Goal: Task Accomplishment & Management: Use online tool/utility

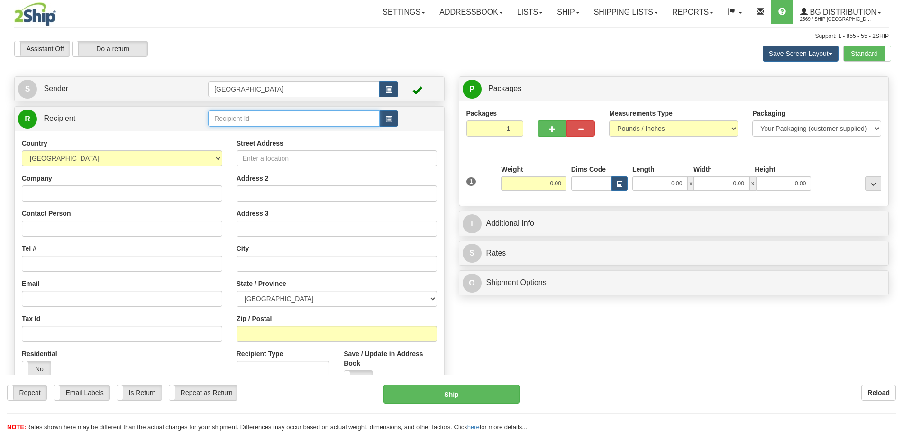
click at [273, 122] on input "text" at bounding box center [294, 118] width 172 height 16
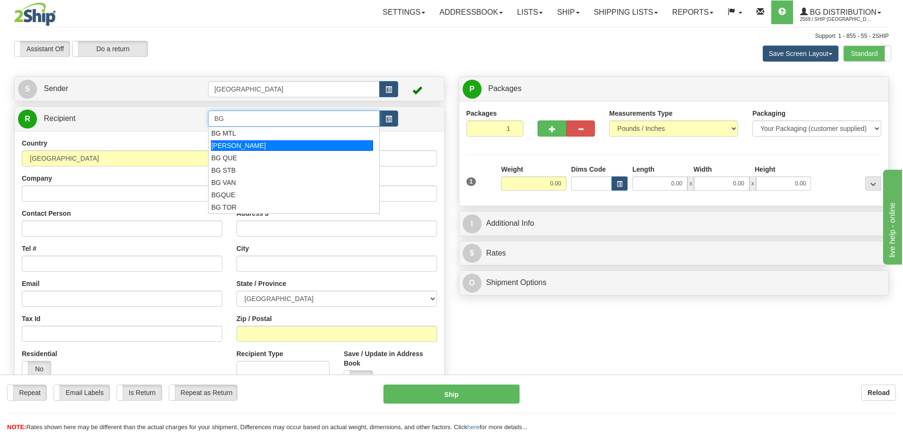
click at [241, 147] on div "[PERSON_NAME]" at bounding box center [292, 145] width 163 height 10
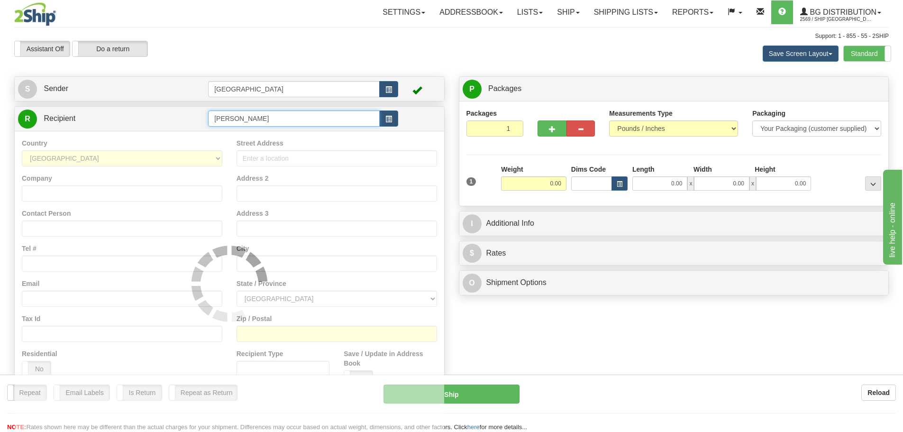
type input "[PERSON_NAME]"
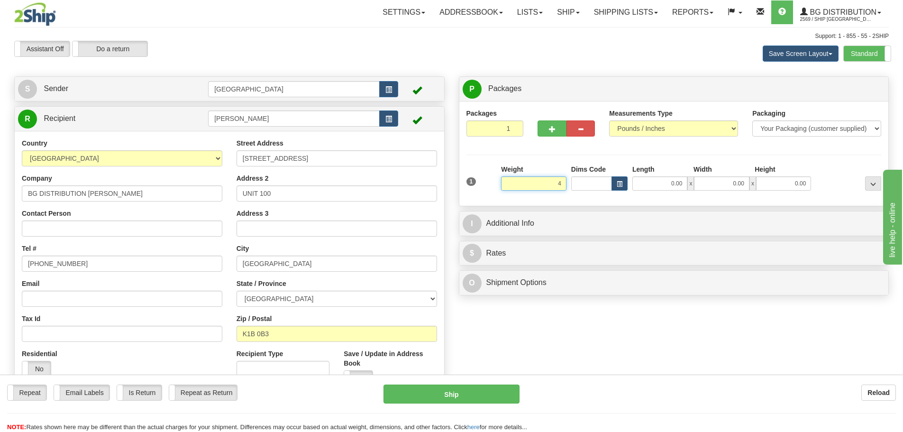
type input "4.00"
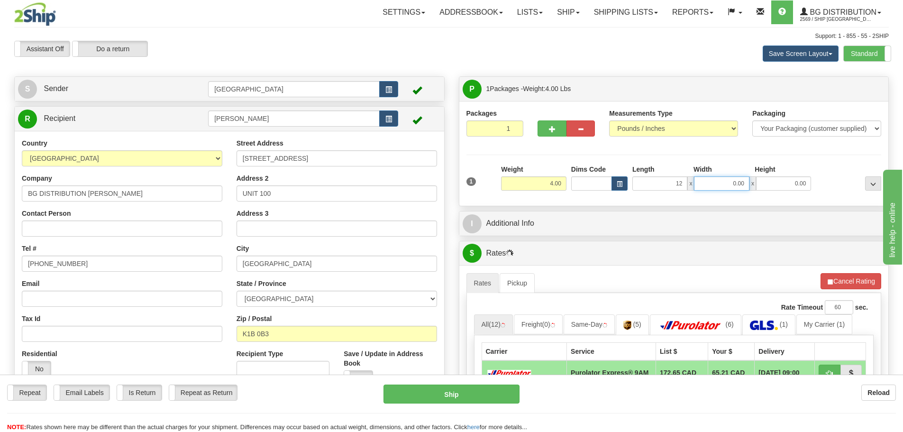
type input "12.00"
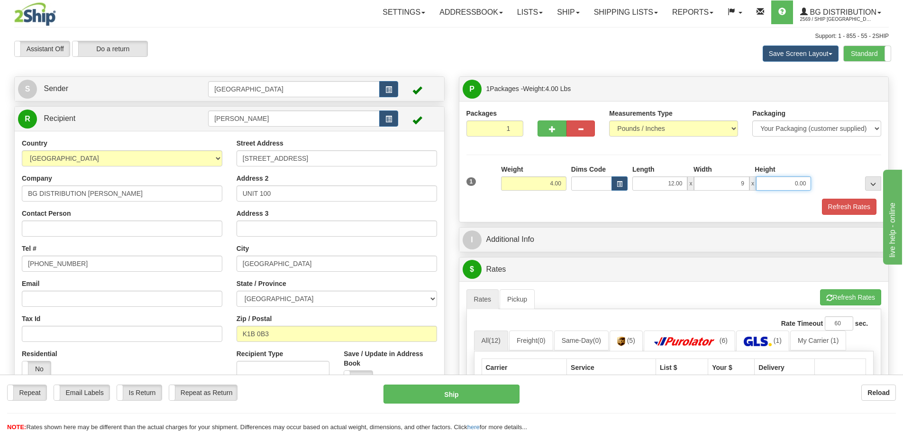
type input "9.00"
type input "7.00"
click at [832, 202] on button "Refresh Rates" at bounding box center [849, 207] width 55 height 16
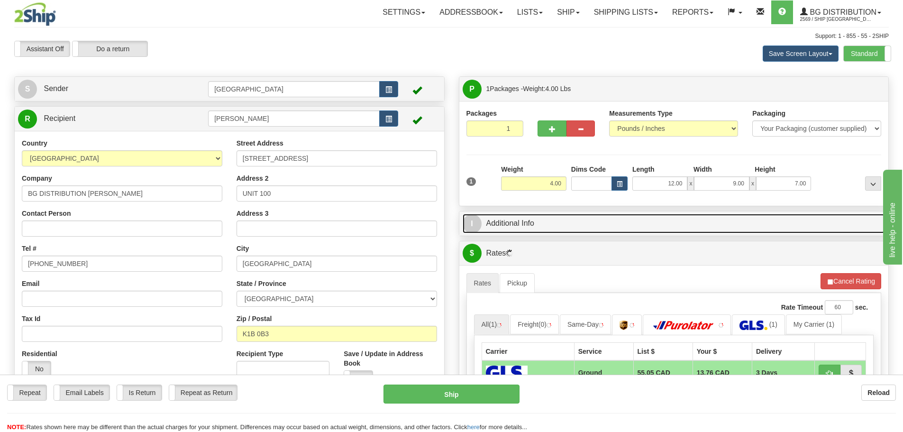
click at [615, 224] on link "I Additional Info" at bounding box center [674, 223] width 423 height 19
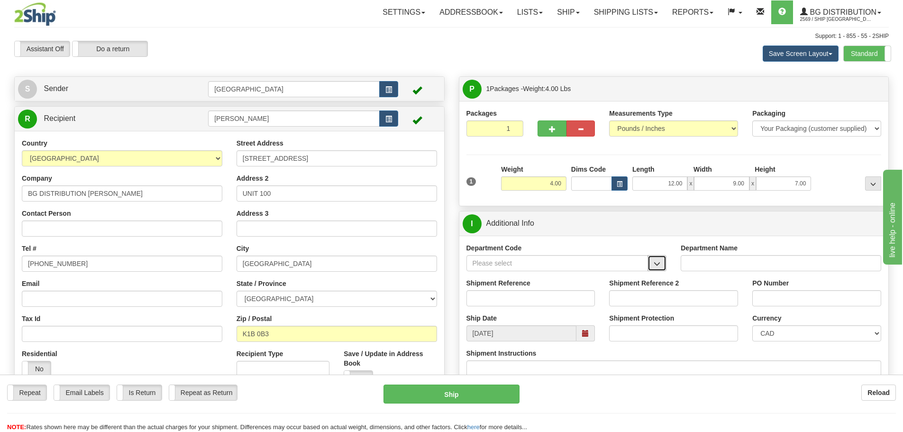
click at [655, 263] on span "button" at bounding box center [657, 264] width 7 height 6
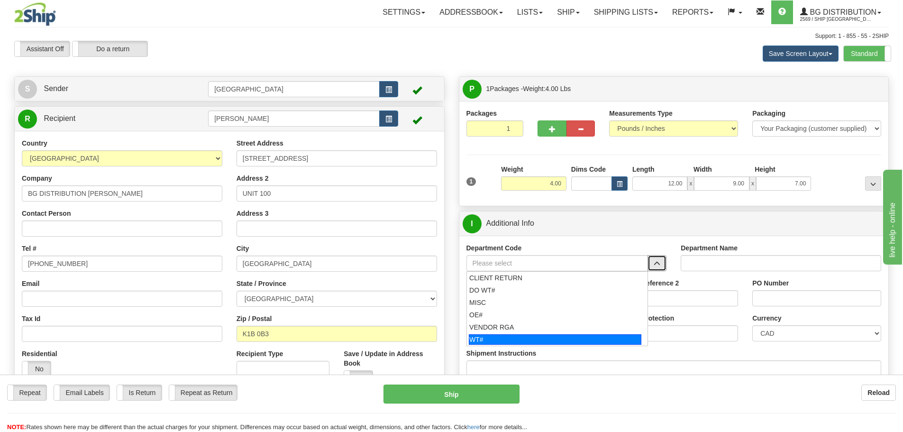
click at [539, 340] on div "WT#" at bounding box center [555, 339] width 173 height 10
type input "WT#"
type input "WAREHOUSE TRANSFERS"
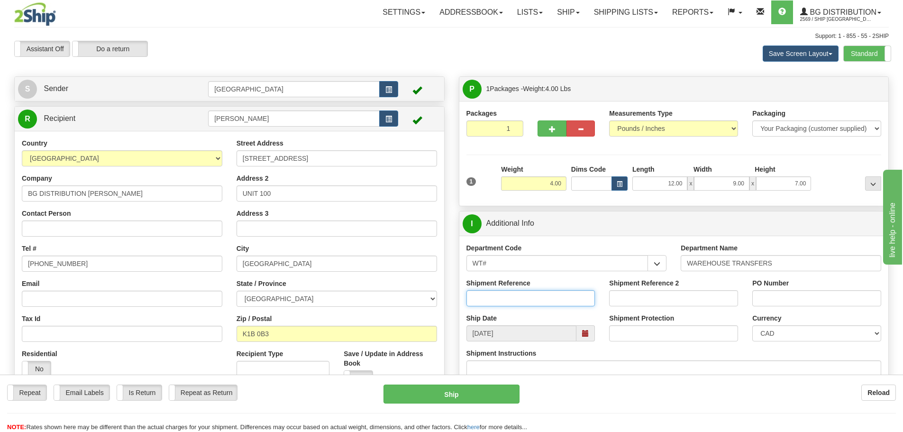
click at [545, 293] on input "Shipment Reference" at bounding box center [530, 298] width 129 height 16
type input "167734-00"
click at [769, 296] on input "PO Number" at bounding box center [816, 298] width 129 height 16
type input "N/A"
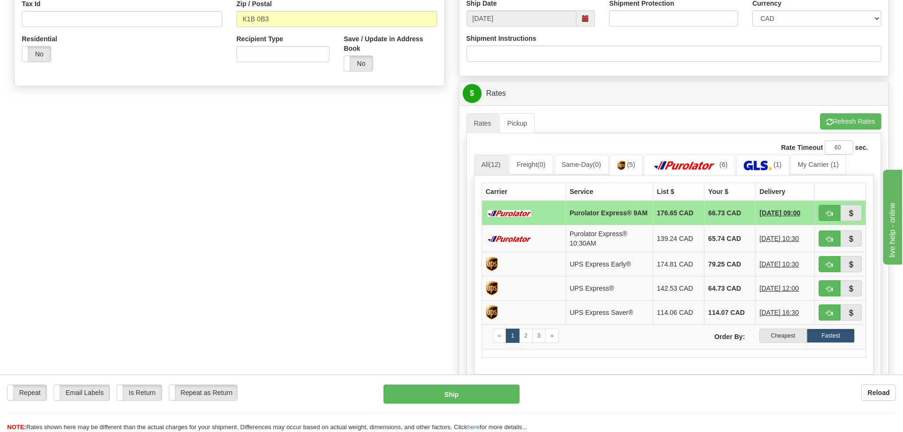
scroll to position [332, 0]
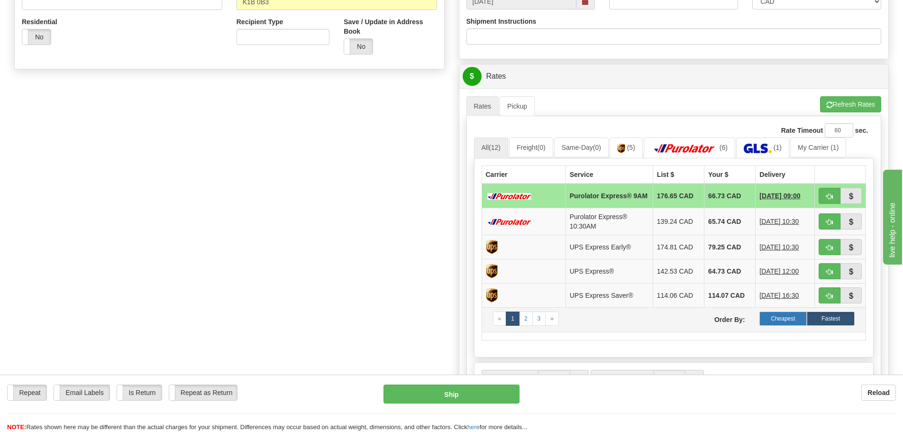
click at [786, 318] on label "Cheapest" at bounding box center [783, 318] width 48 height 14
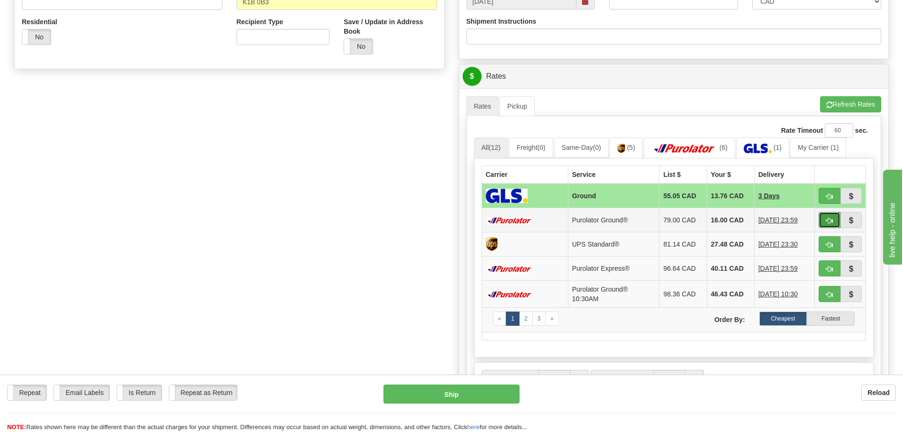
click at [826, 218] on span "button" at bounding box center [829, 221] width 7 height 6
type input "260"
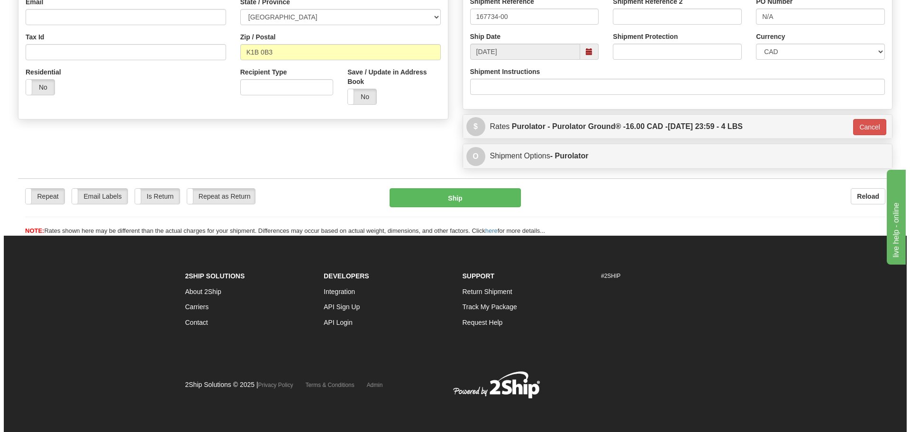
scroll to position [282, 0]
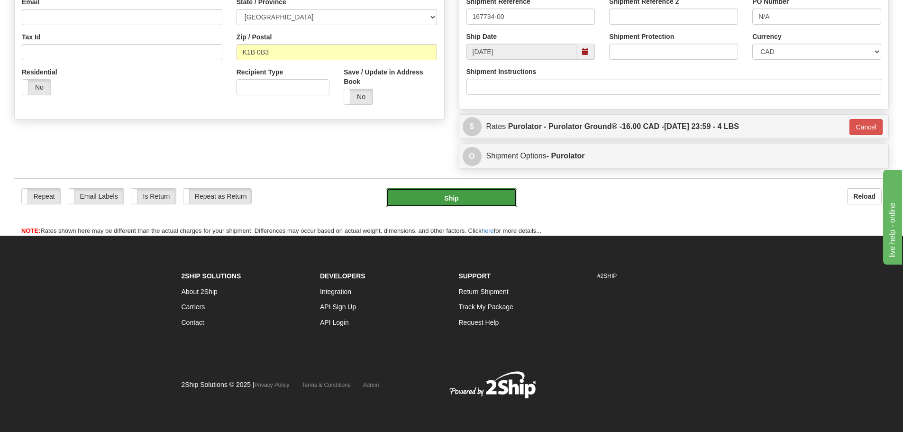
click at [470, 194] on button "Ship" at bounding box center [451, 197] width 131 height 19
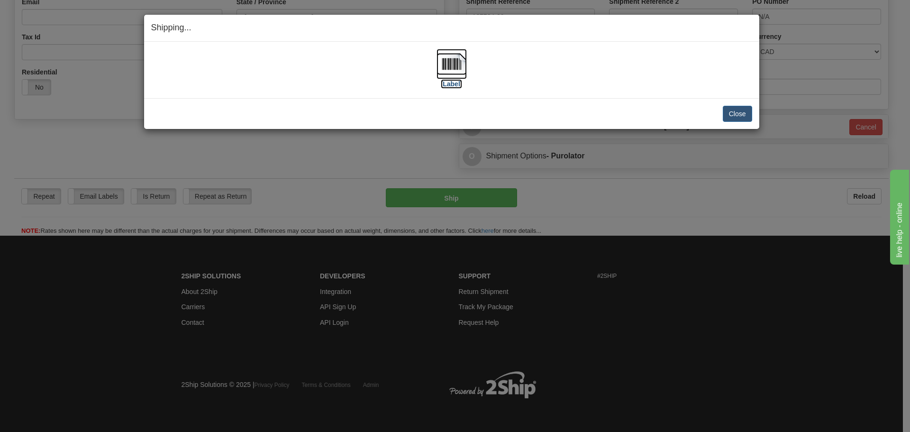
click at [454, 83] on label "[Label]" at bounding box center [452, 83] width 22 height 9
click at [729, 115] on button "Close" at bounding box center [737, 114] width 29 height 16
